Goal: Task Accomplishment & Management: Manage account settings

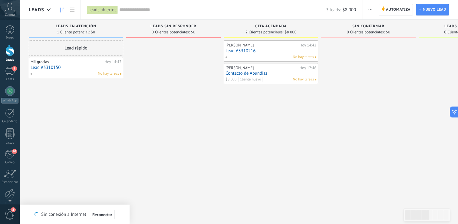
scroll to position [6, 0]
click at [16, 71] on link "1 Chats" at bounding box center [10, 74] width 20 height 15
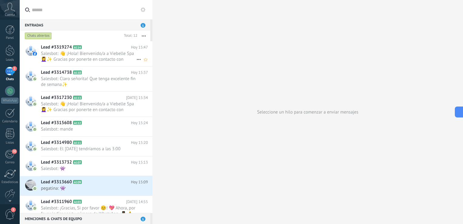
click at [91, 57] on span "Salesbot: 👋 ¡Hola! Bienvenido/a a Viebelle Spa 💆‍♀️✨ Gracias por ponerte en con…" at bounding box center [88, 57] width 95 height 12
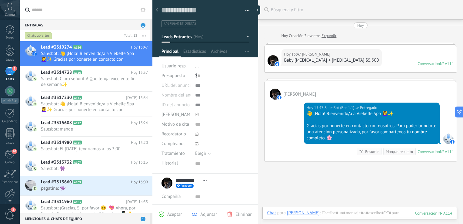
scroll to position [7, 0]
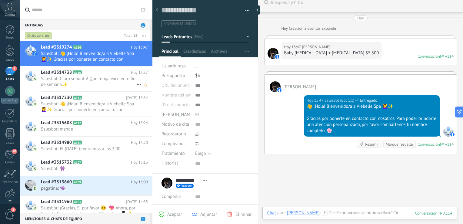
click at [121, 81] on span "Salesbot: Claro señorita! Que tenga excelente fin de semana✨" at bounding box center [88, 82] width 95 height 12
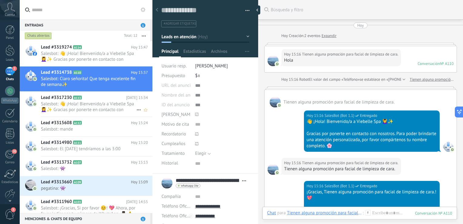
scroll to position [694, 0]
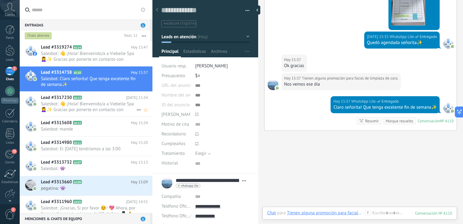
click at [92, 106] on span "Salesbot: 👋 ¡Hola! Bienvenido/a a Viebelle Spa 💆‍♀️✨ Gracias por ponerte en con…" at bounding box center [88, 107] width 95 height 12
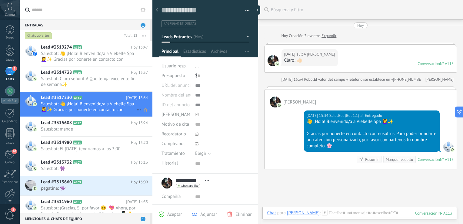
scroll to position [15, 0]
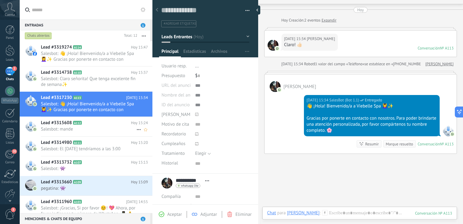
click at [92, 126] on span "Salesbot: mande" at bounding box center [88, 129] width 95 height 6
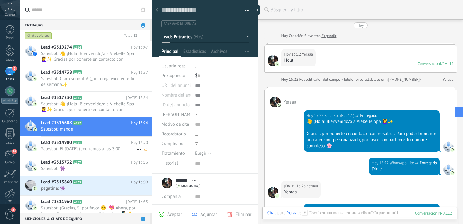
scroll to position [205, 0]
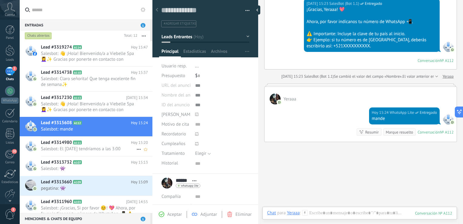
click at [91, 142] on h2 "Lead #3314980 A111" at bounding box center [86, 142] width 90 height 6
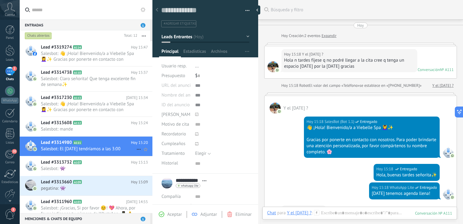
scroll to position [241, 0]
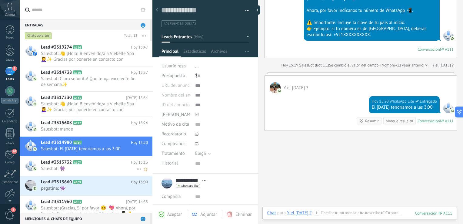
click at [88, 156] on div "Lead #3313732 A107 [DATE] 15:13 Salesbot: 👾" at bounding box center [96, 165] width 111 height 19
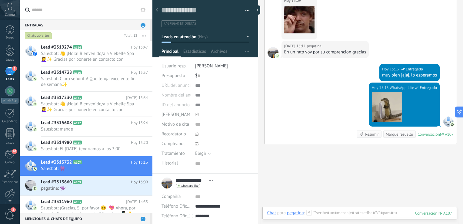
click at [141, 25] on span "1" at bounding box center [143, 25] width 5 height 5
click at [94, 51] on span "Salesbot: 👋 ¡Hola! Bienvenido/a a Viebelle Spa 💆‍♀️✨ Gracias por ponerte en con…" at bounding box center [88, 57] width 95 height 12
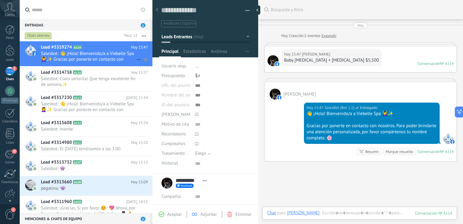
scroll to position [7, 0]
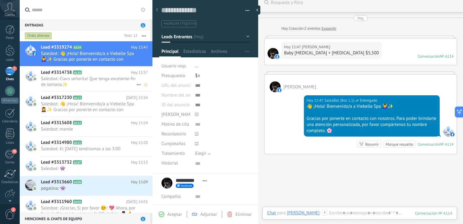
click at [87, 77] on span "Salesbot: Claro señorita! Que tenga excelente fin de semana✨" at bounding box center [88, 82] width 95 height 12
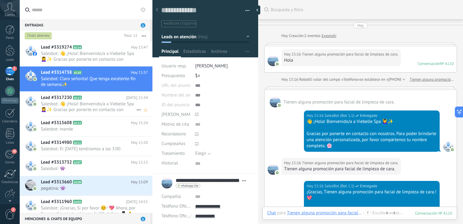
scroll to position [694, 0]
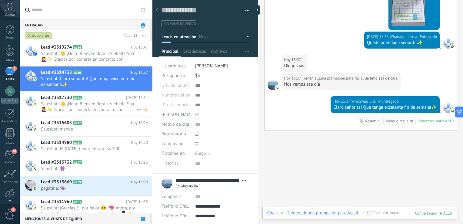
click at [81, 104] on span "Salesbot: 👋 ¡Hola! Bienvenido/a a Viebelle Spa 💆‍♀️✨ Gracias por ponerte en con…" at bounding box center [88, 107] width 95 height 12
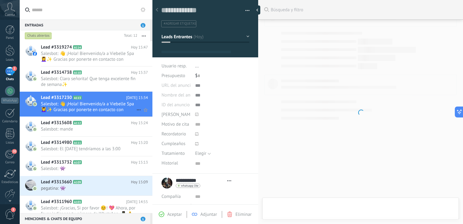
type textarea "***"
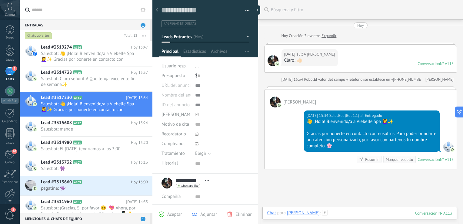
click at [357, 210] on div at bounding box center [359, 219] width 185 height 18
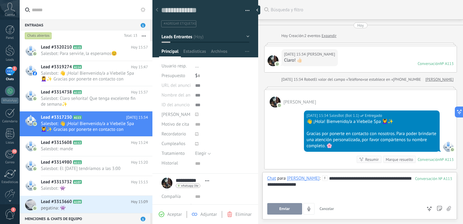
click at [294, 209] on button "Enviar" at bounding box center [284, 209] width 35 height 12
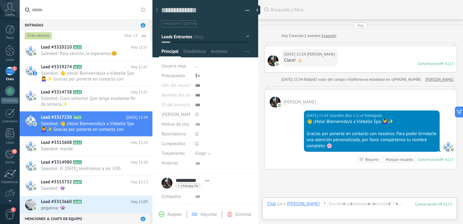
scroll to position [74, 0]
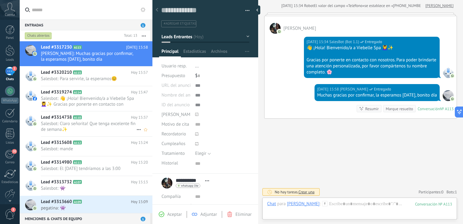
click at [114, 119] on h2 "Lead #3314738 A110" at bounding box center [86, 117] width 90 height 6
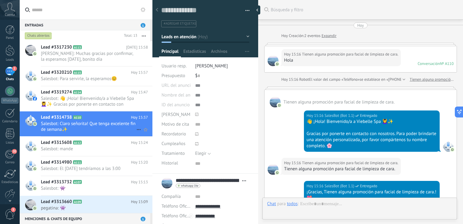
scroll to position [705, 0]
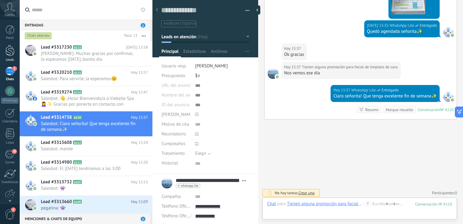
click at [8, 56] on link "Leads" at bounding box center [10, 53] width 20 height 17
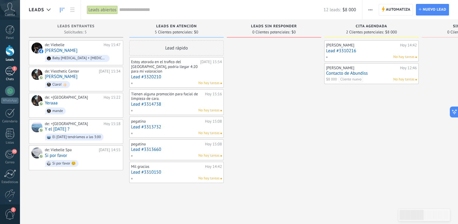
click at [12, 71] on div "2" at bounding box center [10, 71] width 10 height 9
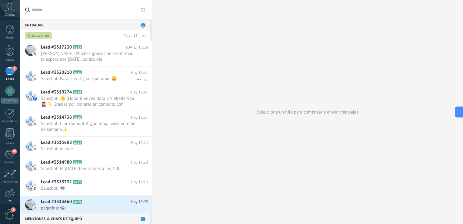
click at [79, 75] on h2 "Lead #3320210 A115" at bounding box center [86, 72] width 90 height 6
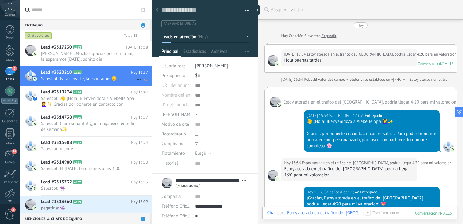
scroll to position [396, 0]
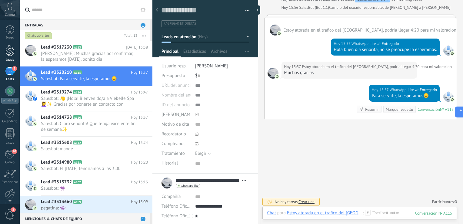
click at [14, 57] on link "Leads" at bounding box center [10, 53] width 20 height 17
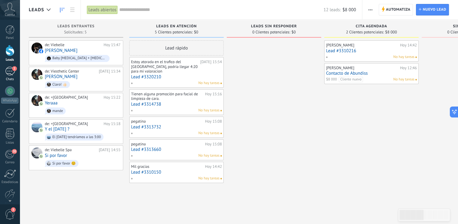
click at [13, 72] on div "2" at bounding box center [10, 71] width 10 height 9
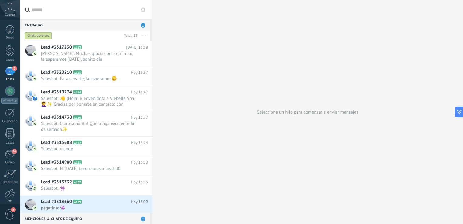
click at [12, 70] on div "2" at bounding box center [10, 71] width 10 height 9
click at [10, 98] on div "WhatsApp" at bounding box center [9, 101] width 17 height 6
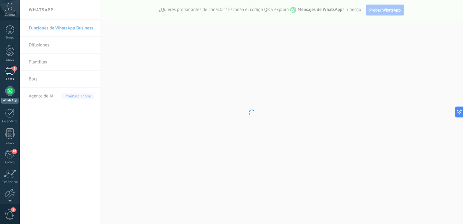
click at [13, 73] on div "2" at bounding box center [10, 71] width 10 height 9
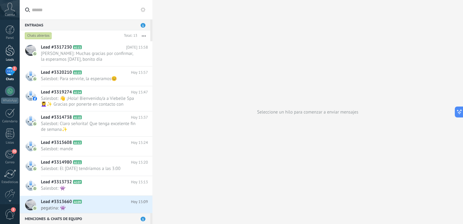
click at [13, 52] on div at bounding box center [9, 50] width 9 height 11
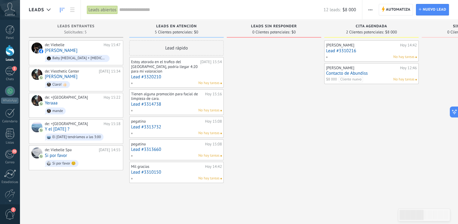
click at [82, 51] on div "de: [PERSON_NAME][DATE] 15:47 [PERSON_NAME] Baby [MEDICAL_DATA] + [MEDICAL_DATA…" at bounding box center [83, 52] width 76 height 21
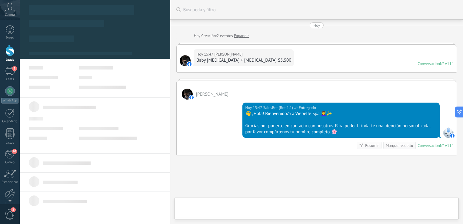
type textarea "***"
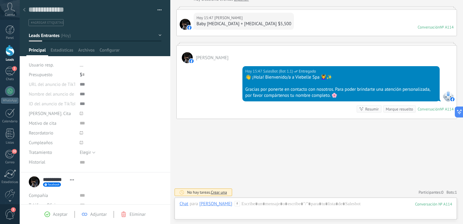
click at [428, 28] on div "Conversación" at bounding box center [428, 27] width 22 height 5
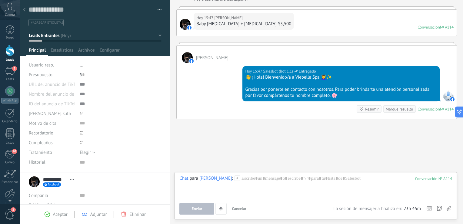
click at [396, 129] on div "Buscar Búsqueda y filtro Carga más [DATE] [DATE] Creación: 2 eventos Expandir […" at bounding box center [316, 94] width 293 height 261
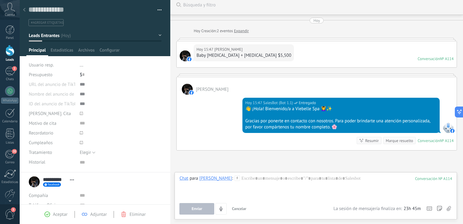
scroll to position [0, 0]
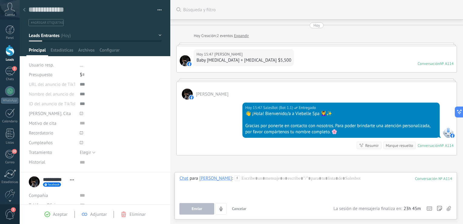
click at [254, 54] on div "[DATE] 15:47 [PERSON_NAME] Baby [MEDICAL_DATA] + [MEDICAL_DATA] $5,500 Conversa…" at bounding box center [317, 59] width 280 height 26
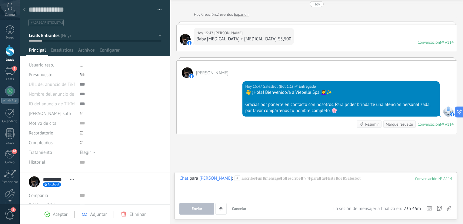
scroll to position [36, 0]
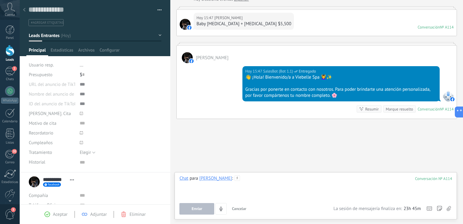
click at [263, 178] on div at bounding box center [315, 186] width 273 height 23
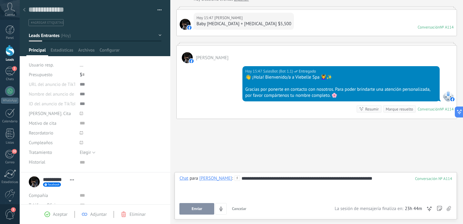
click at [289, 174] on div "**********" at bounding box center [315, 195] width 282 height 47
click at [377, 180] on div "**********" at bounding box center [315, 186] width 273 height 23
click at [270, 178] on div "**********" at bounding box center [315, 186] width 273 height 23
click at [386, 180] on div "**********" at bounding box center [315, 186] width 273 height 23
click at [207, 209] on button "Enviar" at bounding box center [196, 209] width 35 height 12
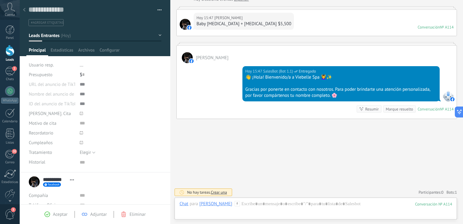
scroll to position [59, 0]
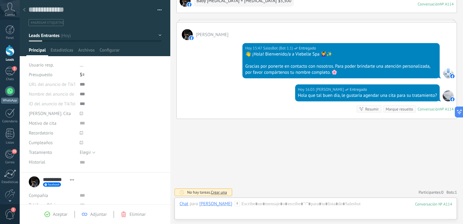
click at [7, 94] on div at bounding box center [10, 91] width 10 height 10
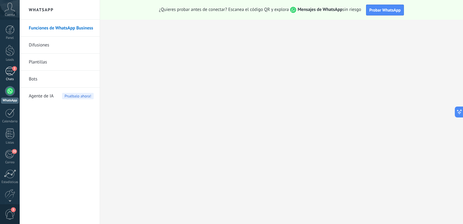
click at [15, 74] on link "2 Chats" at bounding box center [10, 74] width 20 height 15
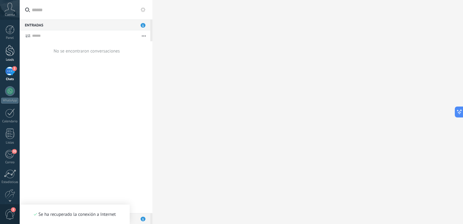
click at [10, 56] on div at bounding box center [9, 50] width 9 height 11
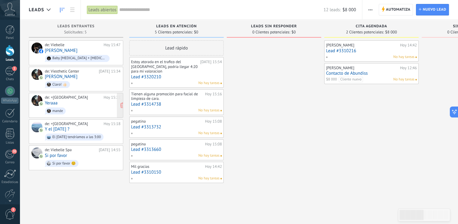
click at [82, 102] on div "de: +[GEOGRAPHIC_DATA] [DATE] 15:22 Yeraaa mande" at bounding box center [83, 105] width 76 height 21
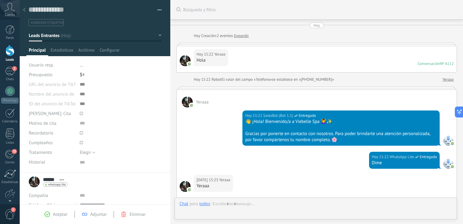
scroll to position [216, 0]
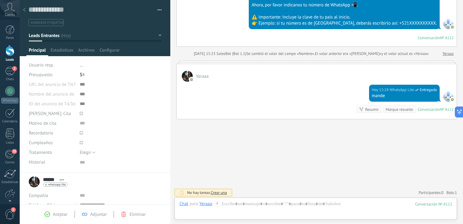
click at [11, 51] on div at bounding box center [9, 50] width 9 height 11
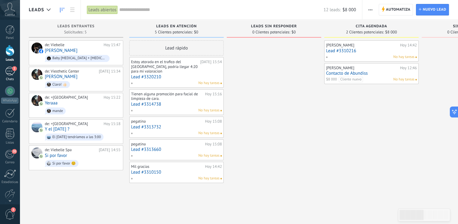
click at [10, 68] on div "2" at bounding box center [10, 71] width 10 height 9
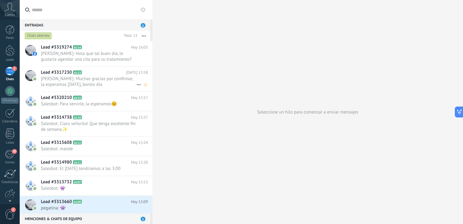
click at [85, 83] on span "[PERSON_NAME]: Muchas gracias por confirmar, la esperamos [DATE], bonito día" at bounding box center [88, 82] width 95 height 12
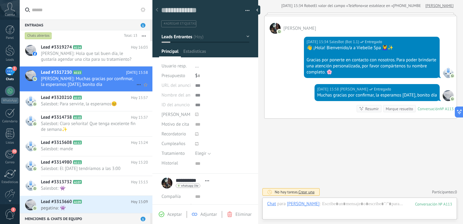
scroll to position [6, 0]
click at [96, 100] on h2 "Lead #3320210 A115" at bounding box center [86, 97] width 90 height 6
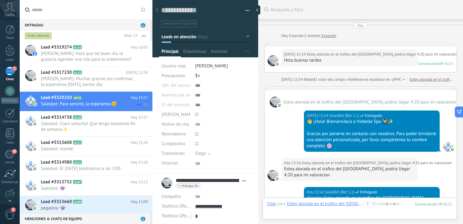
scroll to position [407, 0]
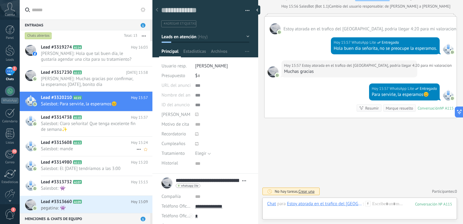
click at [90, 141] on h2 "Lead #3315608 A112" at bounding box center [86, 142] width 90 height 6
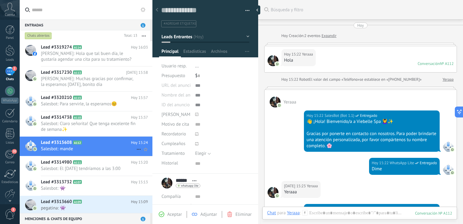
scroll to position [205, 0]
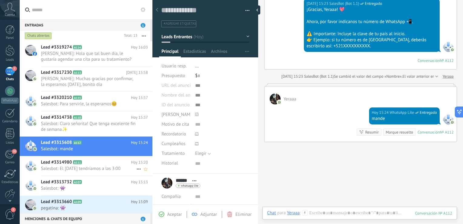
click at [105, 164] on h2 "Lead #3314980 A111" at bounding box center [86, 162] width 90 height 6
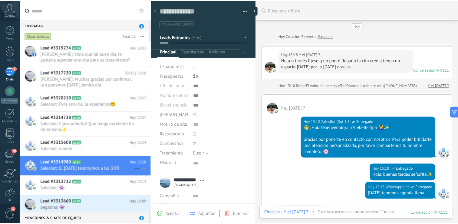
scroll to position [241, 0]
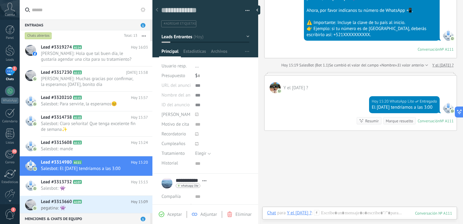
click at [13, 70] on span "2" at bounding box center [14, 68] width 5 height 5
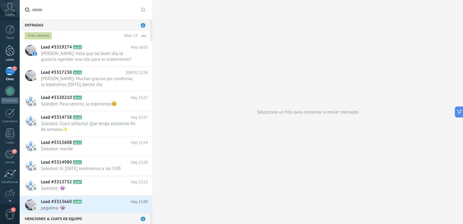
click at [11, 55] on div at bounding box center [9, 50] width 9 height 11
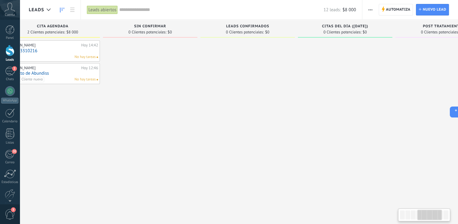
scroll to position [0, 342]
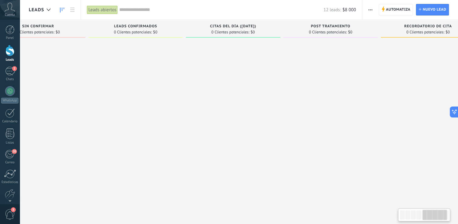
drag, startPoint x: 424, startPoint y: 214, endPoint x: 447, endPoint y: 221, distance: 24.7
click at [447, 221] on body ".abccls-1,.abccls-2{fill-rule:evenodd}.abccls-2{fill:#fff} .abfcls-1{fill:none}…" at bounding box center [229, 112] width 458 height 224
drag, startPoint x: 447, startPoint y: 221, endPoint x: 415, endPoint y: 214, distance: 33.2
click at [415, 214] on body ".abccls-1,.abccls-2{fill-rule:evenodd}.abccls-2{fill:#fff} .abfcls-1{fill:none}…" at bounding box center [229, 112] width 458 height 224
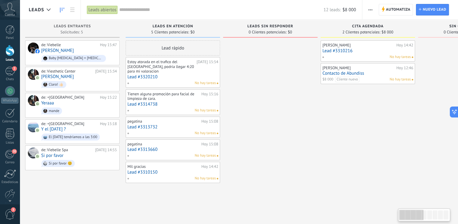
scroll to position [0, 4]
drag, startPoint x: 427, startPoint y: 214, endPoint x: 397, endPoint y: 211, distance: 30.2
click at [397, 211] on body ".abccls-1,.abccls-2{fill-rule:evenodd}.abccls-2{fill:#fff} .abfcls-1{fill:none}…" at bounding box center [229, 112] width 458 height 224
click at [12, 157] on div "20" at bounding box center [10, 153] width 10 height 9
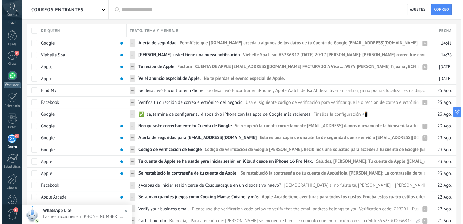
scroll to position [28, 0]
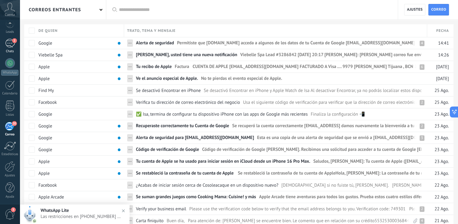
click at [11, 49] on div "Chats" at bounding box center [10, 51] width 18 height 4
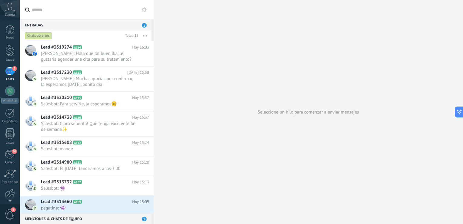
click at [154, 94] on div at bounding box center [154, 112] width 0 height 224
click at [11, 132] on div "Correo" at bounding box center [10, 134] width 18 height 4
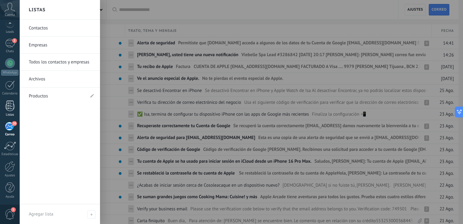
click at [5, 110] on link "Listas" at bounding box center [10, 108] width 20 height 16
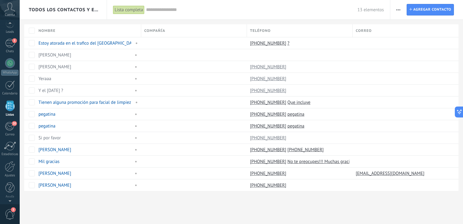
scroll to position [15, 0]
click at [207, 9] on input "text" at bounding box center [251, 10] width 211 height 6
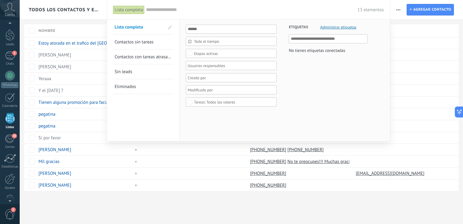
click at [457, 36] on div at bounding box center [231, 112] width 463 height 224
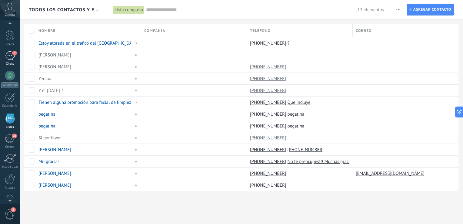
click at [10, 59] on div "3" at bounding box center [10, 55] width 10 height 9
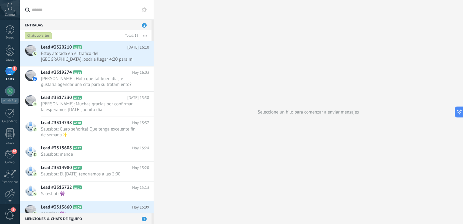
click at [12, 68] on span "3" at bounding box center [14, 68] width 5 height 5
click at [13, 50] on div at bounding box center [9, 50] width 9 height 11
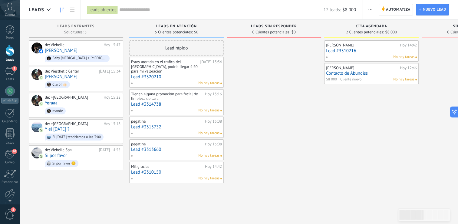
click at [153, 101] on div "Tienen alguna promoción para facial de limpieza de cara. [DATE] 15:16 Lead #331…" at bounding box center [176, 102] width 91 height 22
click at [150, 101] on link "Lead #3314738" at bounding box center [176, 103] width 91 height 5
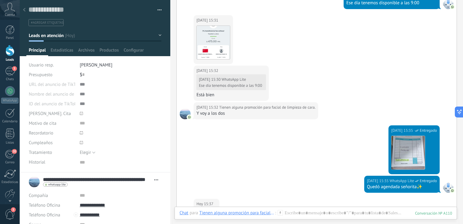
scroll to position [517, 0]
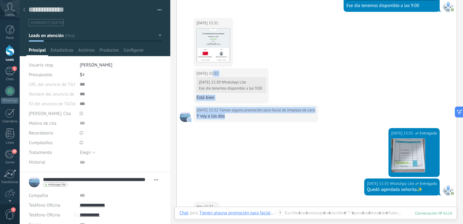
drag, startPoint x: 448, startPoint y: 68, endPoint x: 439, endPoint y: 124, distance: 56.4
click at [439, 124] on div "[DATE] 15:27 WhatsApp Lite Entregado 722969010790840578 Beneficiaria: [PERSON_N…" at bounding box center [317, 109] width 280 height 334
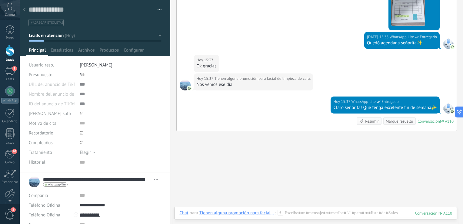
scroll to position [669, 0]
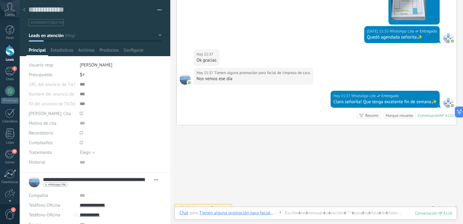
click at [452, 210] on div "Chat Correo Nota Tarea Chat para Tienen alguna promoción para facial de limpiez…" at bounding box center [315, 217] width 282 height 22
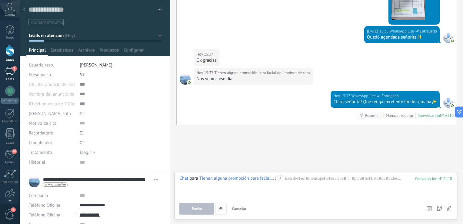
click at [15, 76] on link "3 Chats" at bounding box center [10, 74] width 20 height 15
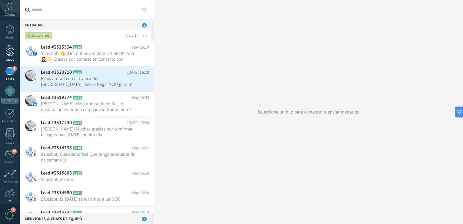
click at [12, 51] on div at bounding box center [9, 50] width 9 height 11
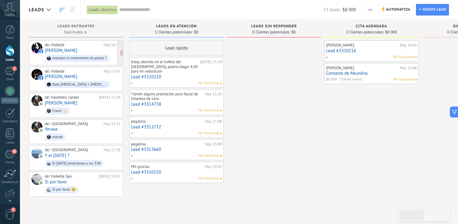
click at [78, 56] on div "manejan el tratamiento de plasta ?" at bounding box center [79, 58] width 54 height 4
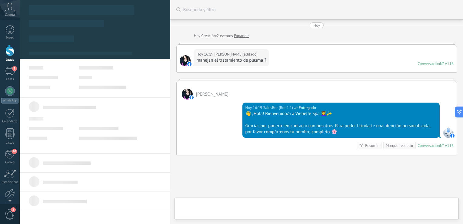
scroll to position [36, 0]
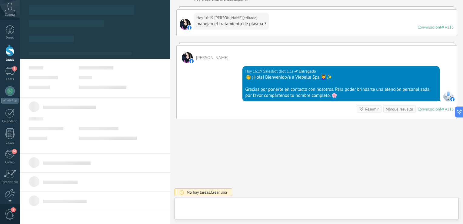
type textarea "***"
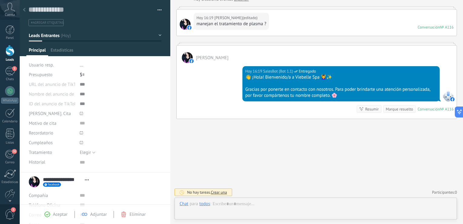
scroll to position [6, 0]
click at [307, 207] on div at bounding box center [315, 209] width 273 height 18
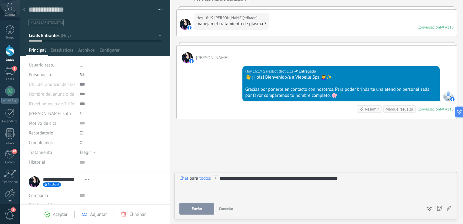
click at [204, 207] on button "Enviar" at bounding box center [196, 209] width 35 height 12
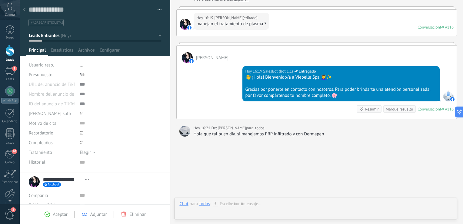
click at [214, 203] on use at bounding box center [215, 202] width 5 height 5
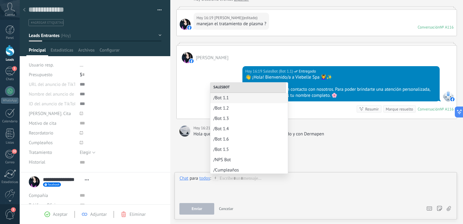
click at [204, 165] on div "Buscar Búsqueda y filtro Carga más [DATE] [DATE] Creación: 2 eventos Expandir […" at bounding box center [316, 103] width 293 height 279
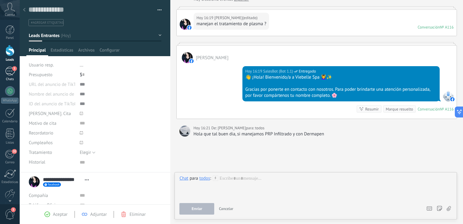
click at [19, 73] on link "3 Chats" at bounding box center [10, 74] width 20 height 15
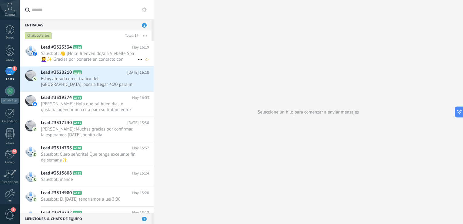
click at [96, 61] on span "Salesbot: 👋 ¡Hola! Bienvenido/a a Viebelle Spa 💆‍♀️✨ Gracias por ponerte en con…" at bounding box center [89, 57] width 97 height 12
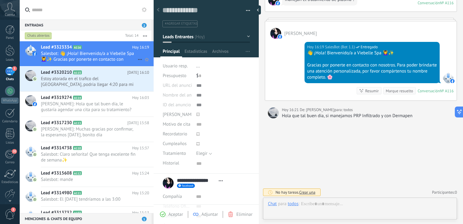
scroll to position [6, 0]
click at [321, 204] on div at bounding box center [360, 209] width 184 height 18
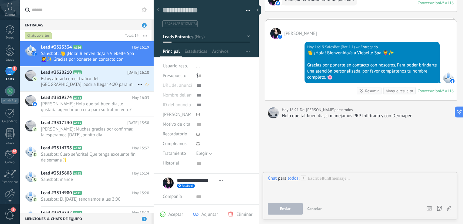
click at [102, 83] on span "Estoy atorada en el trafico del [GEOGRAPHIC_DATA], podria llegar 4:20 para mi v…" at bounding box center [89, 82] width 97 height 12
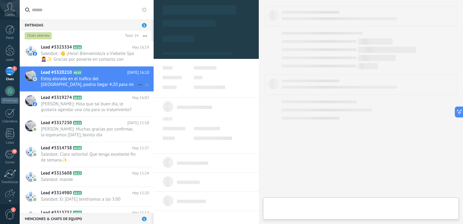
click at [102, 83] on span "Estoy atorada en el trafico del [GEOGRAPHIC_DATA], podria llegar 4:20 para mi v…" at bounding box center [89, 82] width 97 height 12
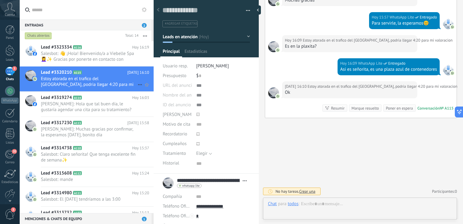
scroll to position [6, 0]
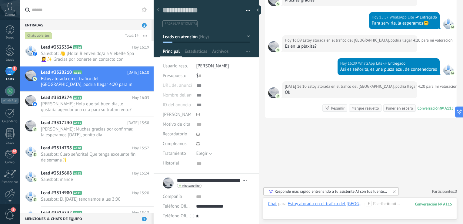
click at [247, 39] on button "Leads en atención" at bounding box center [206, 36] width 87 height 11
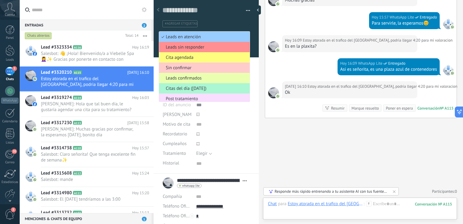
click at [195, 84] on li "Citas del día ([DATE])" at bounding box center [204, 88] width 91 height 10
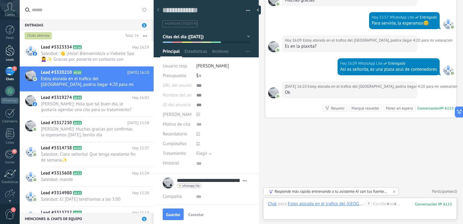
click at [14, 46] on div at bounding box center [9, 50] width 9 height 11
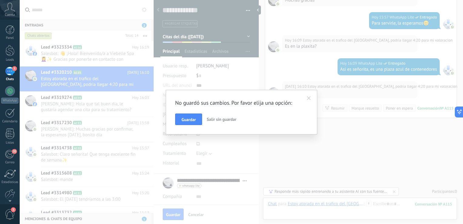
click at [310, 95] on span at bounding box center [309, 98] width 10 height 10
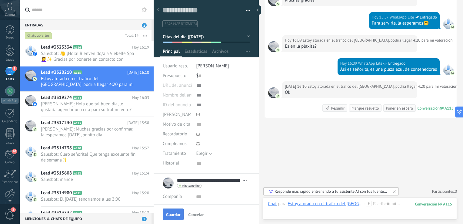
click at [166, 213] on span "Guardar" at bounding box center [173, 214] width 14 height 4
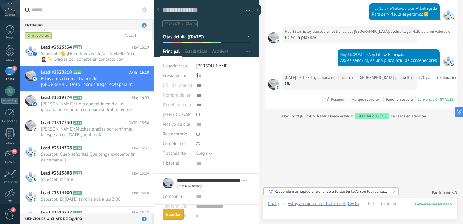
scroll to position [488, 0]
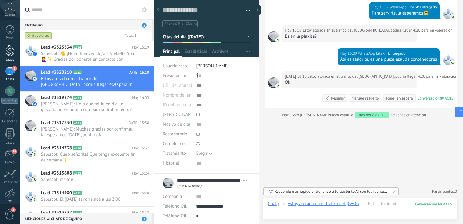
click at [15, 54] on link "Leads" at bounding box center [10, 53] width 20 height 17
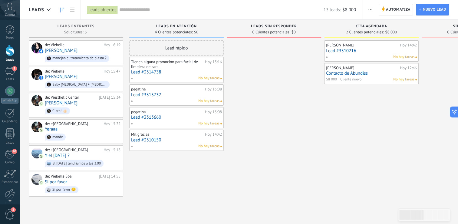
click at [10, 50] on div at bounding box center [9, 50] width 9 height 11
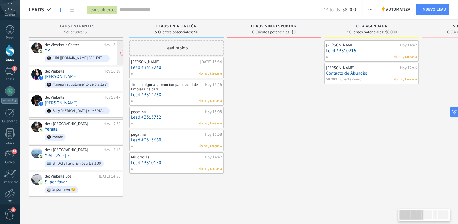
click at [84, 43] on div "de: Viesthetic Center" at bounding box center [73, 44] width 57 height 5
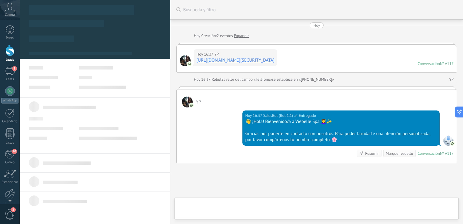
scroll to position [45, 0]
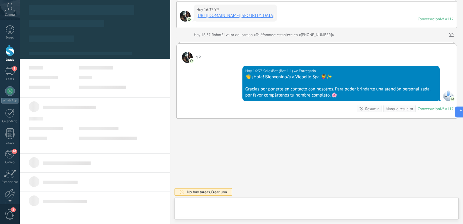
type textarea "***"
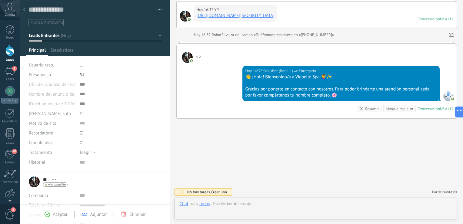
scroll to position [6, 0]
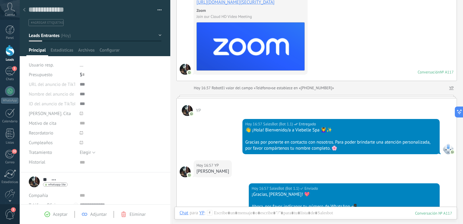
scroll to position [130, 0]
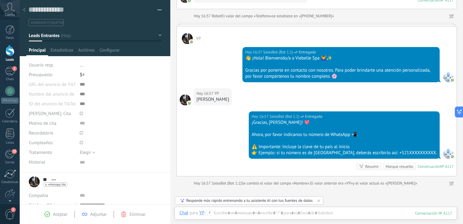
click at [449, 180] on link "YP" at bounding box center [451, 183] width 5 height 6
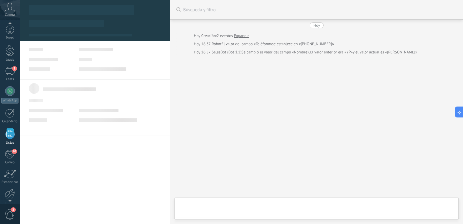
scroll to position [15, 0]
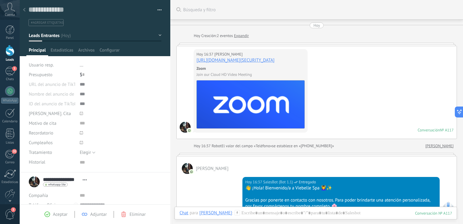
scroll to position [193, 0]
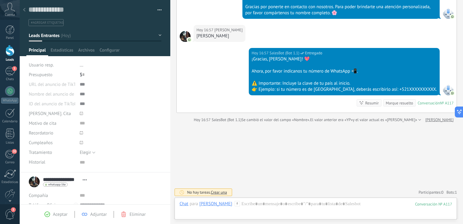
click at [437, 100] on div "Conversación" at bounding box center [428, 102] width 22 height 5
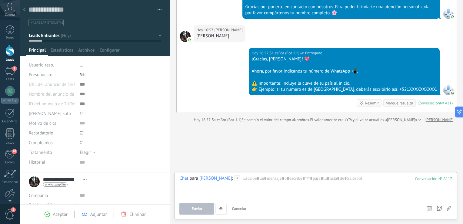
click at [432, 180] on div "117" at bounding box center [433, 178] width 37 height 5
click at [430, 161] on div "Buscar Búsqueda y filtro Carga más Hoy Hoy Creación: 2 eventos Expandir Hoy 16:…" at bounding box center [316, 15] width 293 height 417
click at [58, 214] on span "Aceptar" at bounding box center [60, 214] width 15 height 6
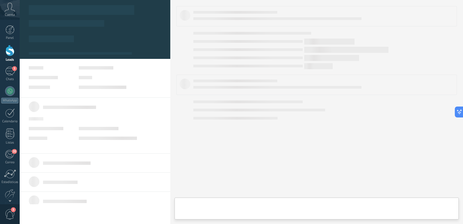
type textarea "***"
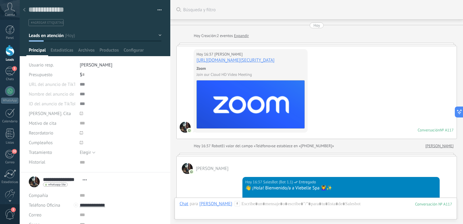
scroll to position [211, 0]
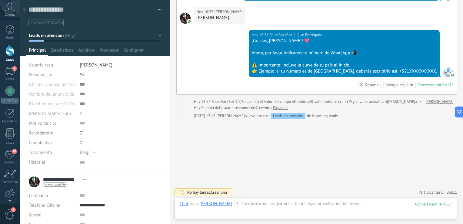
click at [23, 11] on div at bounding box center [24, 10] width 8 height 12
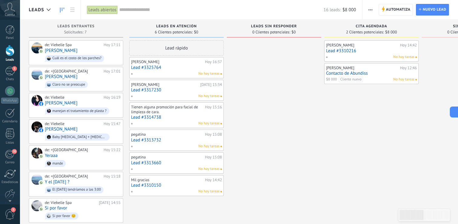
click at [187, 46] on div "Lead rápido" at bounding box center [176, 47] width 94 height 15
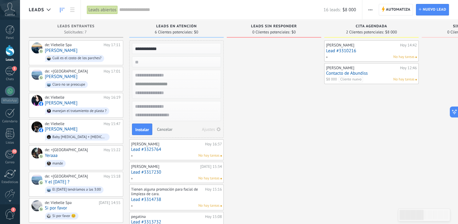
type input "**********"
click at [163, 85] on input "text" at bounding box center [176, 84] width 88 height 9
type input "**********"
click at [144, 130] on span "Instalar" at bounding box center [142, 129] width 14 height 4
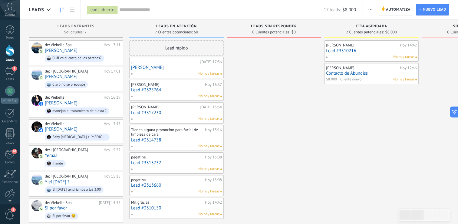
click at [165, 66] on link "Elsy Araujo" at bounding box center [176, 67] width 91 height 5
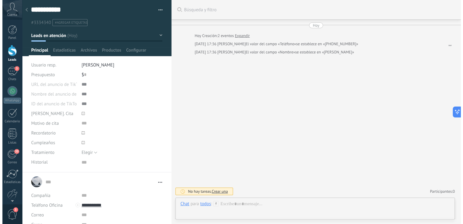
scroll to position [6, 0]
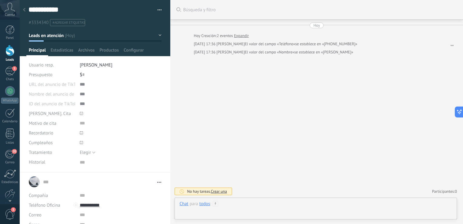
click at [234, 202] on div at bounding box center [315, 209] width 273 height 18
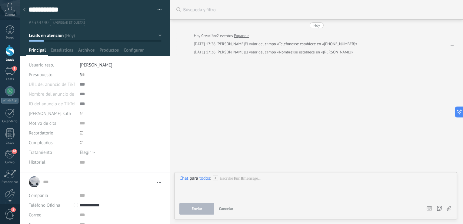
click at [15, 51] on link "Leads" at bounding box center [10, 53] width 20 height 17
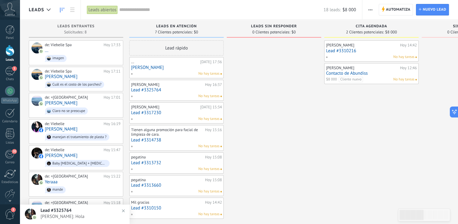
click at [64, 212] on span "Lead #3325764" at bounding box center [56, 210] width 31 height 6
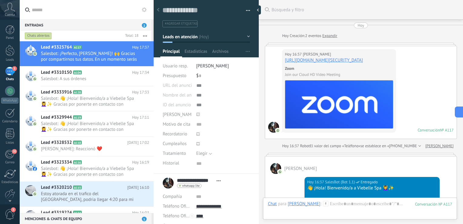
scroll to position [340, 0]
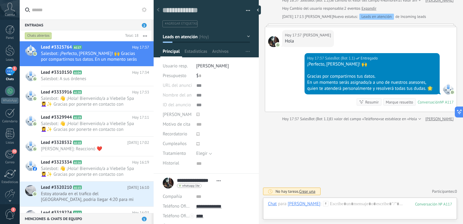
click at [442, 202] on div "117" at bounding box center [433, 203] width 37 height 5
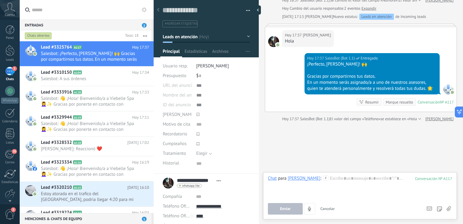
click at [328, 178] on icon at bounding box center [325, 177] width 5 height 5
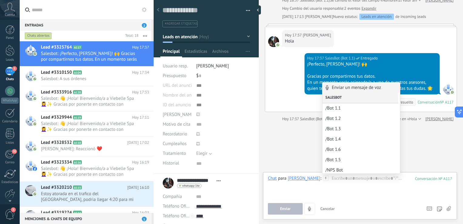
click at [349, 96] on div "Salesbot" at bounding box center [360, 98] width 76 height 10
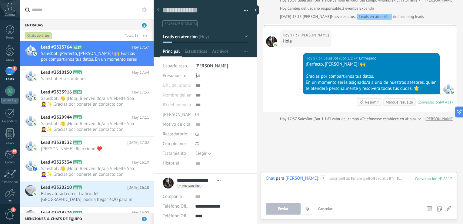
drag, startPoint x: 259, startPoint y: 156, endPoint x: 257, endPoint y: 200, distance: 44.6
click at [257, 200] on div at bounding box center [257, 112] width 0 height 224
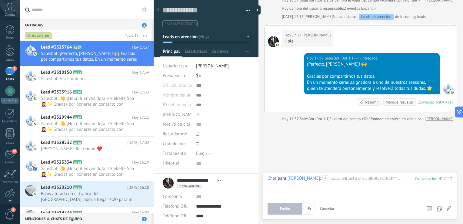
drag, startPoint x: 256, startPoint y: 131, endPoint x: 258, endPoint y: 162, distance: 31.6
click at [258, 162] on div at bounding box center [258, 112] width 0 height 224
click at [158, 9] on use at bounding box center [158, 10] width 2 height 4
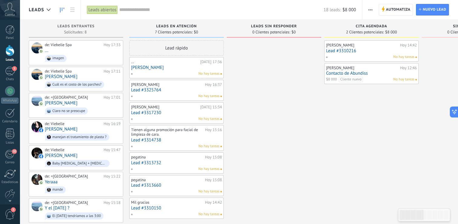
click at [151, 68] on link "Elsy Araujo" at bounding box center [176, 67] width 91 height 5
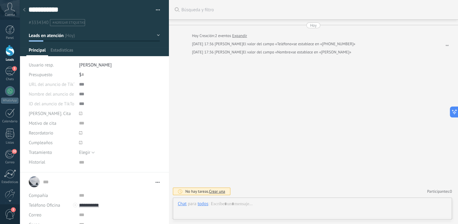
type textarea "***"
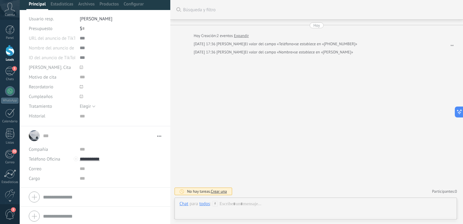
scroll to position [47, 0]
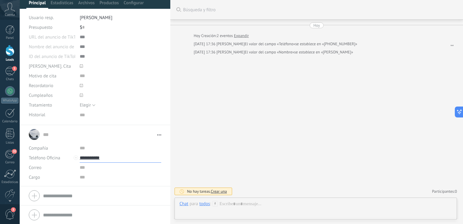
click at [105, 154] on input "**********" at bounding box center [120, 158] width 81 height 10
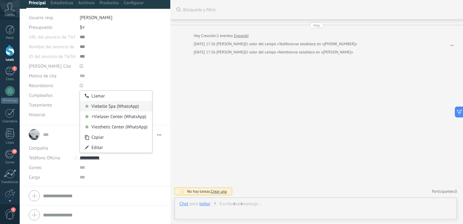
click at [118, 107] on div "Viebelle Spa (WhatsApp)" at bounding box center [116, 106] width 72 height 10
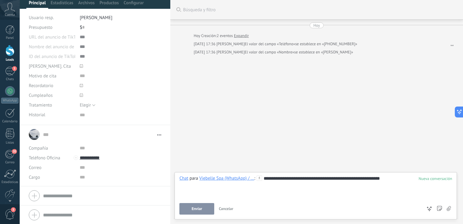
click at [204, 206] on button "Enviar" at bounding box center [196, 209] width 35 height 12
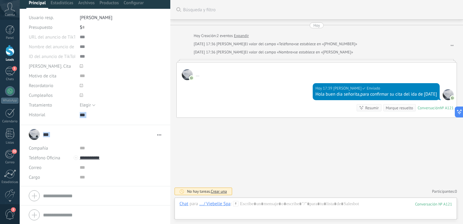
drag, startPoint x: 168, startPoint y: 139, endPoint x: 163, endPoint y: 112, distance: 27.2
click at [163, 112] on div "**********" at bounding box center [95, 112] width 151 height 224
click at [11, 51] on div at bounding box center [9, 50] width 9 height 11
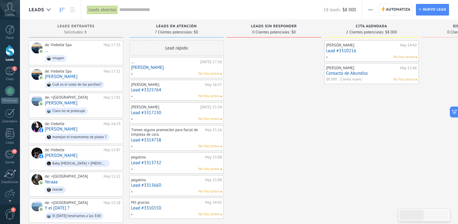
click at [164, 65] on link "Elsy Araujo" at bounding box center [176, 67] width 91 height 5
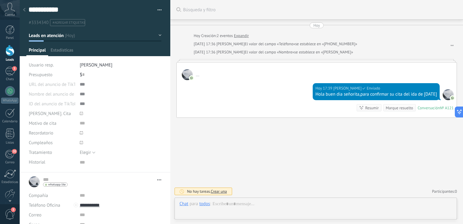
scroll to position [6, 0]
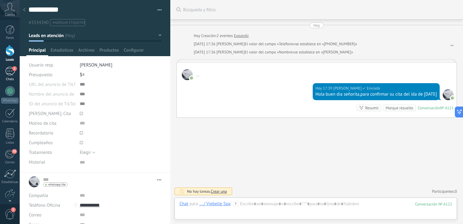
click at [12, 72] on div "3" at bounding box center [10, 71] width 10 height 9
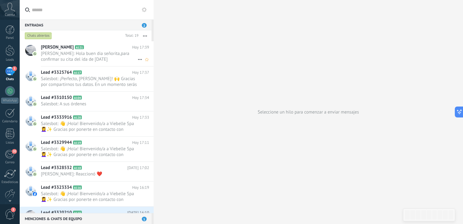
click at [61, 55] on span "Isa Salaz: Hola buen dia señorita,para confirmar su cita del ida de mañana" at bounding box center [89, 57] width 97 height 12
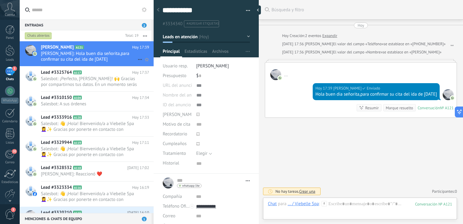
scroll to position [6, 0]
click at [191, 184] on span "whatsapp lite" at bounding box center [191, 185] width 18 height 3
click at [285, 173] on div at bounding box center [231, 112] width 463 height 224
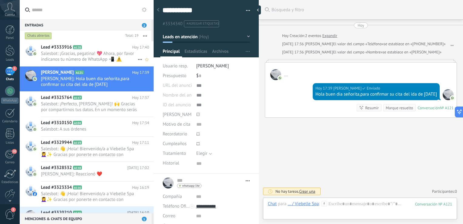
click at [116, 56] on span "Salesbot: ¡Gracias, pegatina! 💖 Ahora, por favor indícanos tu número de WhatsAp…" at bounding box center [89, 57] width 97 height 12
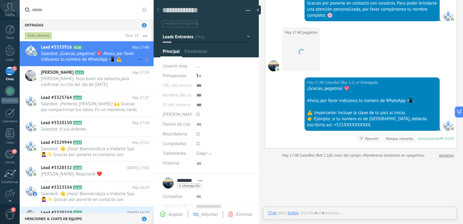
scroll to position [6, 0]
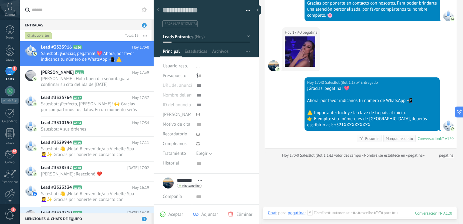
click at [445, 154] on link "pegatina" at bounding box center [446, 155] width 15 height 6
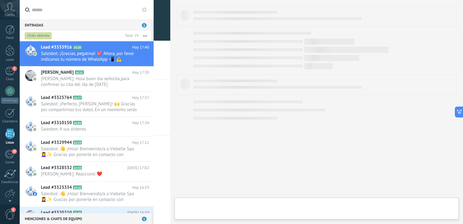
scroll to position [15, 0]
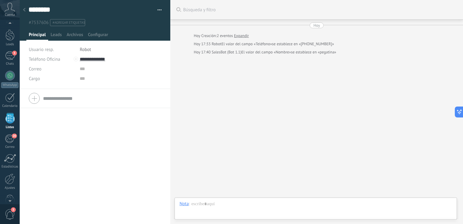
click at [23, 10] on div at bounding box center [24, 10] width 8 height 12
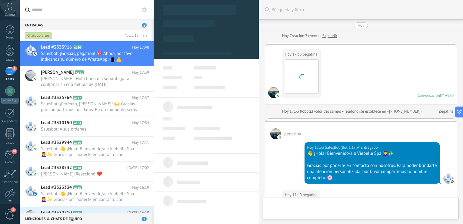
type textarea "***"
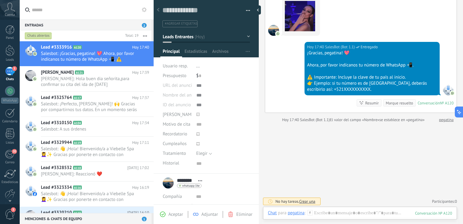
scroll to position [6, 0]
drag, startPoint x: 346, startPoint y: 214, endPoint x: 345, endPoint y: 223, distance: 8.3
click at [345, 214] on div at bounding box center [360, 219] width 184 height 18
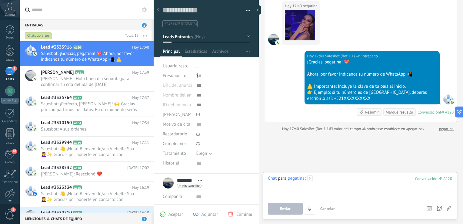
scroll to position [197, 0]
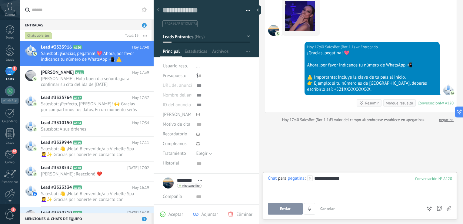
click at [290, 208] on span "Enviar" at bounding box center [285, 208] width 11 height 4
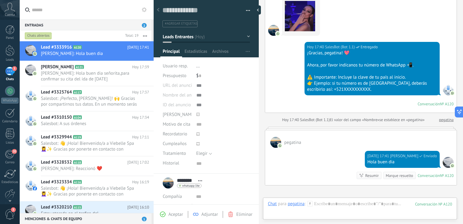
click at [173, 213] on span "Aceptar" at bounding box center [175, 214] width 15 height 6
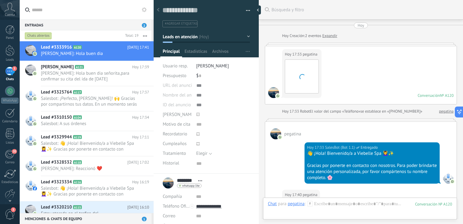
scroll to position [282, 0]
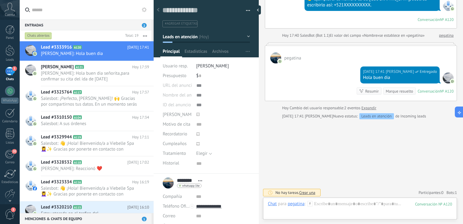
click at [197, 181] on span "Abrir detalle Copie el nombre Desatar Contacto principal" at bounding box center [200, 180] width 10 height 5
drag, startPoint x: 249, startPoint y: 176, endPoint x: 241, endPoint y: 176, distance: 8.5
click at [249, 176] on li "******** pegatina ******** pegatina Apellido Abrir detalle Copie el nombre" at bounding box center [206, 203] width 105 height 61
click at [200, 180] on use at bounding box center [200, 180] width 4 height 1
click at [209, 187] on link "Abrir detalle" at bounding box center [219, 189] width 24 height 6
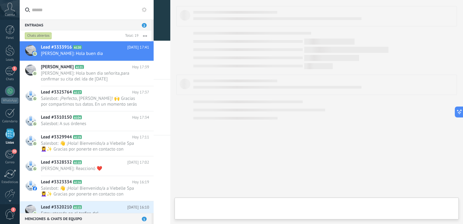
scroll to position [15, 0]
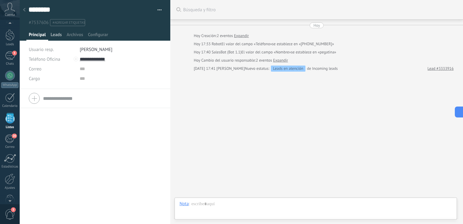
click at [55, 35] on span "Leads" at bounding box center [56, 36] width 11 height 9
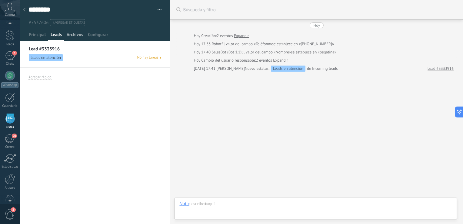
click at [69, 33] on span "Archivos" at bounding box center [75, 36] width 16 height 9
click at [98, 34] on span "Configurar" at bounding box center [98, 36] width 20 height 9
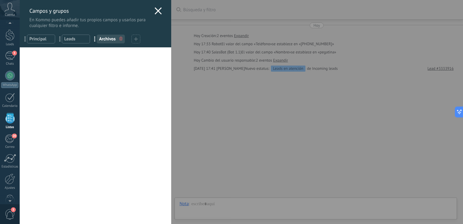
click at [154, 10] on icon at bounding box center [157, 10] width 7 height 7
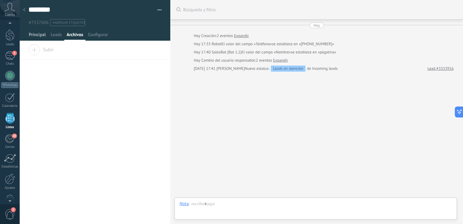
click at [31, 35] on span "Principal" at bounding box center [37, 36] width 17 height 9
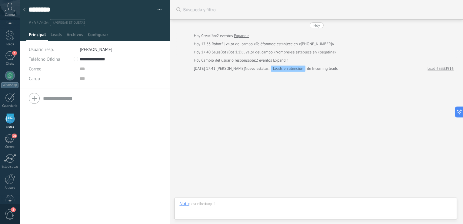
click at [159, 7] on button "button" at bounding box center [157, 9] width 9 height 9
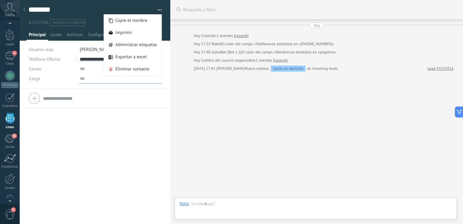
click at [135, 76] on input "text" at bounding box center [121, 79] width 82 height 10
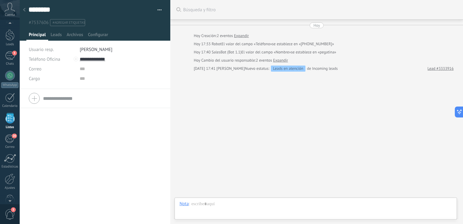
click at [78, 98] on input "text" at bounding box center [102, 98] width 118 height 10
click at [25, 10] on icon at bounding box center [24, 10] width 2 height 4
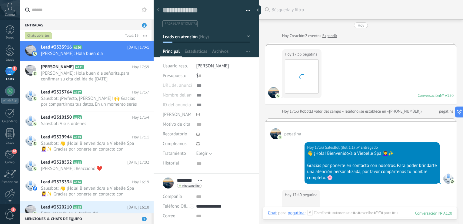
scroll to position [241, 0]
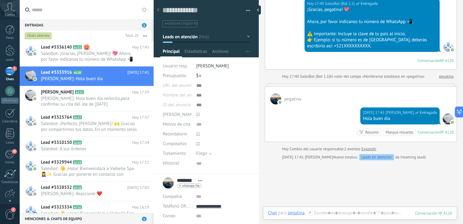
click at [434, 213] on div "120" at bounding box center [433, 212] width 37 height 5
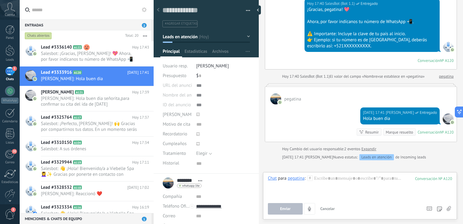
click at [446, 180] on div "120" at bounding box center [433, 178] width 37 height 5
click at [450, 122] on img at bounding box center [452, 122] width 4 height 4
click at [446, 131] on div "№ A120" at bounding box center [447, 131] width 14 height 5
click at [310, 177] on icon at bounding box center [309, 177] width 5 height 5
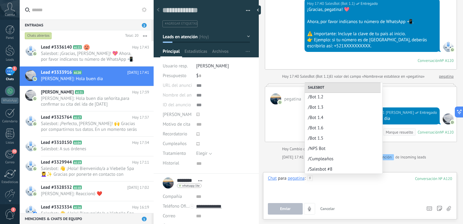
scroll to position [33, 0]
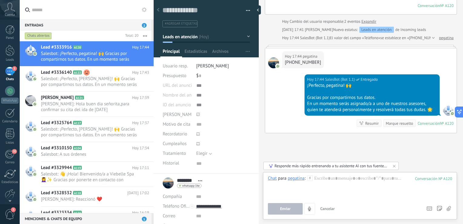
scroll to position [369, 0]
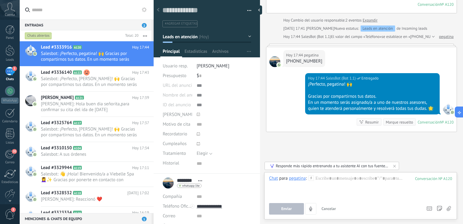
drag, startPoint x: 258, startPoint y: 145, endPoint x: 259, endPoint y: 170, distance: 24.6
click at [260, 170] on div at bounding box center [260, 112] width 0 height 224
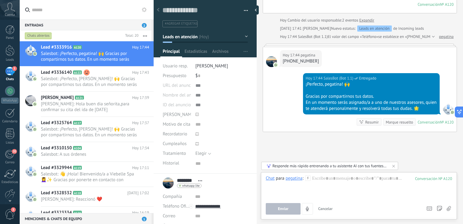
drag, startPoint x: 259, startPoint y: 170, endPoint x: 256, endPoint y: 192, distance: 22.4
click at [257, 192] on div at bounding box center [257, 112] width 0 height 224
drag, startPoint x: 256, startPoint y: 133, endPoint x: 255, endPoint y: 183, distance: 50.0
click at [255, 183] on div "Guardar y crear Imprimir Administrar etiquetas" at bounding box center [308, 112] width 309 height 224
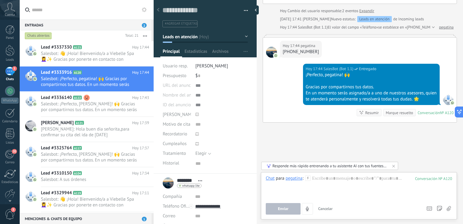
scroll to position [382, 0]
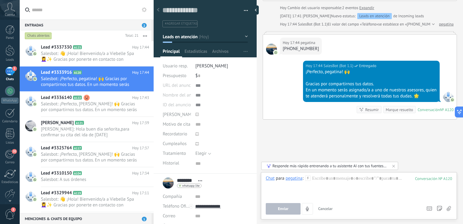
click at [157, 8] on icon at bounding box center [158, 10] width 2 height 4
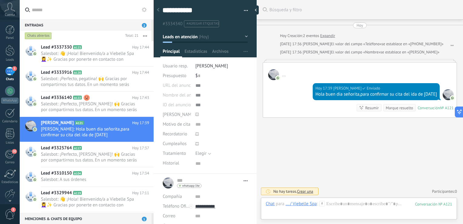
scroll to position [6, 0]
click at [85, 98] on use at bounding box center [87, 97] width 6 height 6
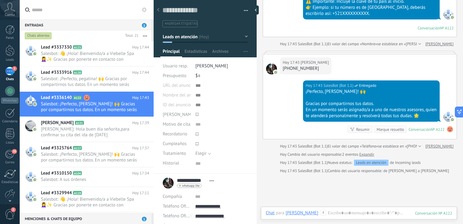
scroll to position [234, 0]
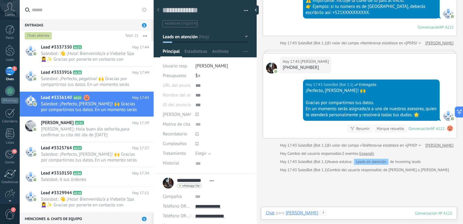
click at [341, 210] on div at bounding box center [359, 219] width 186 height 18
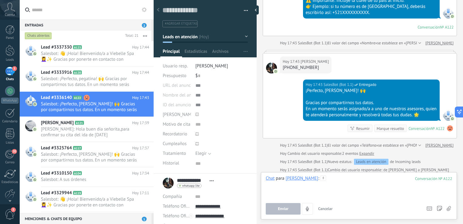
drag, startPoint x: 257, startPoint y: 171, endPoint x: 256, endPoint y: 187, distance: 15.5
click at [257, 187] on div at bounding box center [257, 112] width 0 height 224
type textarea "***"
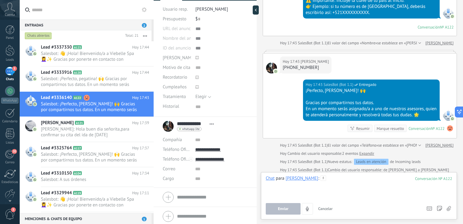
scroll to position [58, 0]
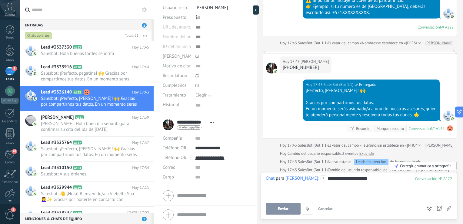
click at [286, 204] on button "Enviar" at bounding box center [283, 209] width 35 height 12
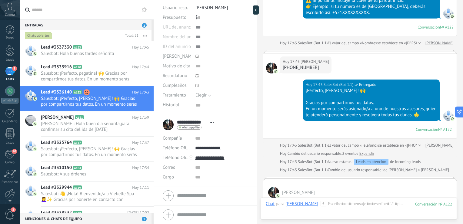
scroll to position [283, 0]
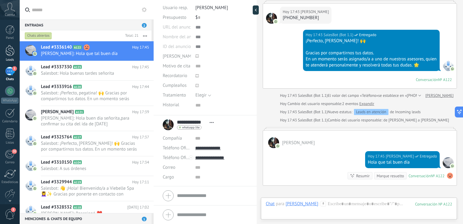
click at [11, 55] on div at bounding box center [9, 50] width 9 height 11
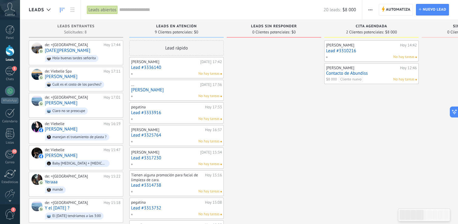
click at [202, 70] on div "Judith Moreno Hoy 17:42 Lead #3336140 No hay tareas" at bounding box center [176, 68] width 91 height 18
click at [176, 62] on div "Judith Moreno" at bounding box center [165, 61] width 68 height 5
click at [157, 65] on link "Lead #3336140" at bounding box center [176, 67] width 91 height 5
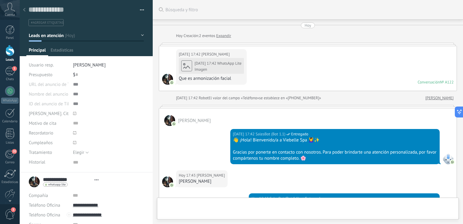
type textarea "***"
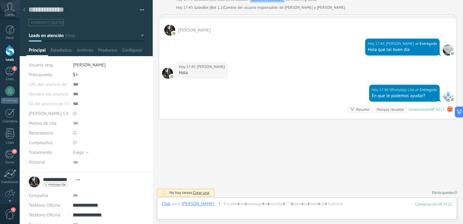
click at [137, 33] on button "Leads en atención" at bounding box center [86, 35] width 115 height 11
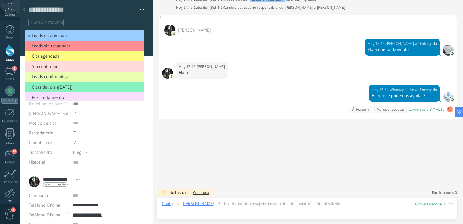
click at [71, 64] on span "Sin confirmar" at bounding box center [83, 67] width 117 height 6
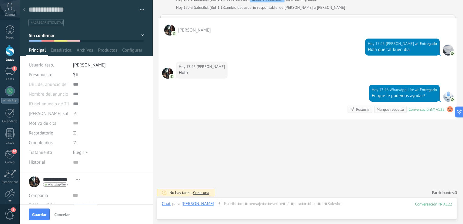
click at [26, 9] on div at bounding box center [24, 10] width 8 height 12
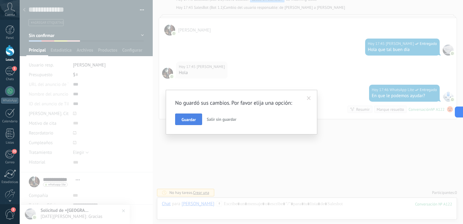
click at [191, 120] on span "Guardar" at bounding box center [188, 119] width 14 height 4
